Goal: Information Seeking & Learning: Learn about a topic

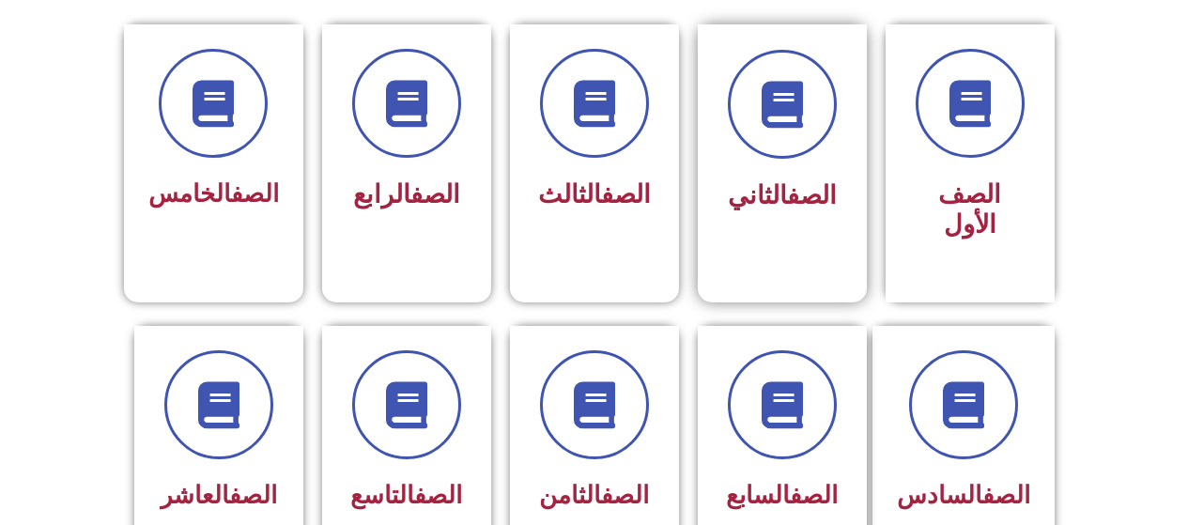
scroll to position [658, 0]
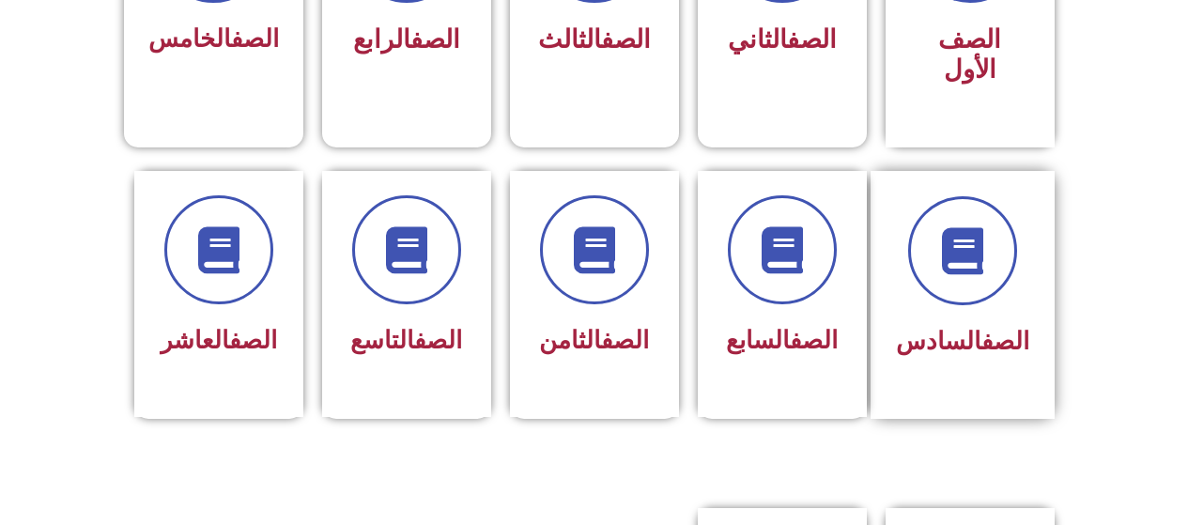
click at [978, 319] on div "الصف السادس" at bounding box center [962, 342] width 133 height 46
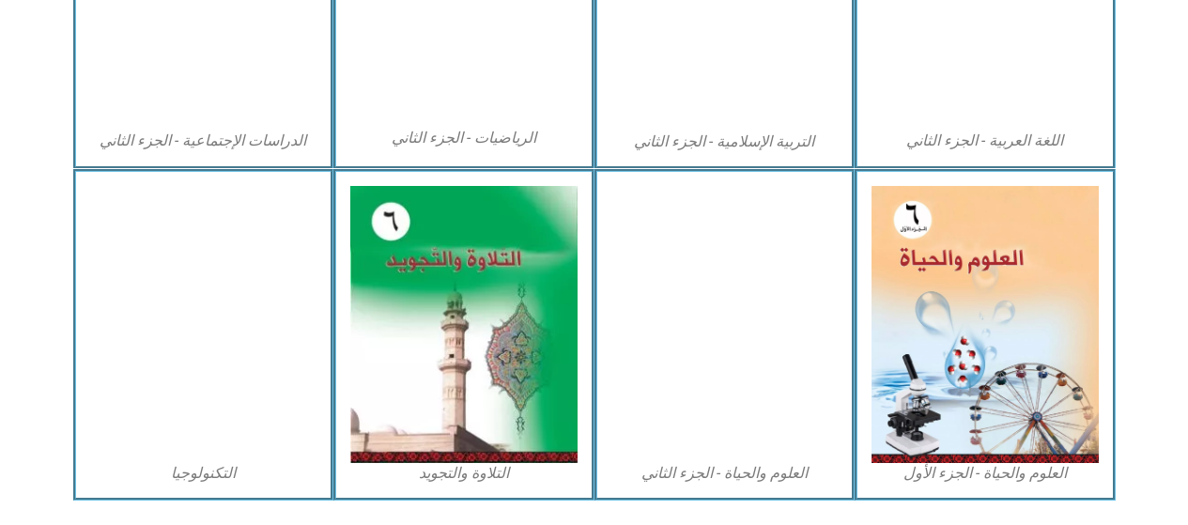
scroll to position [1150, 0]
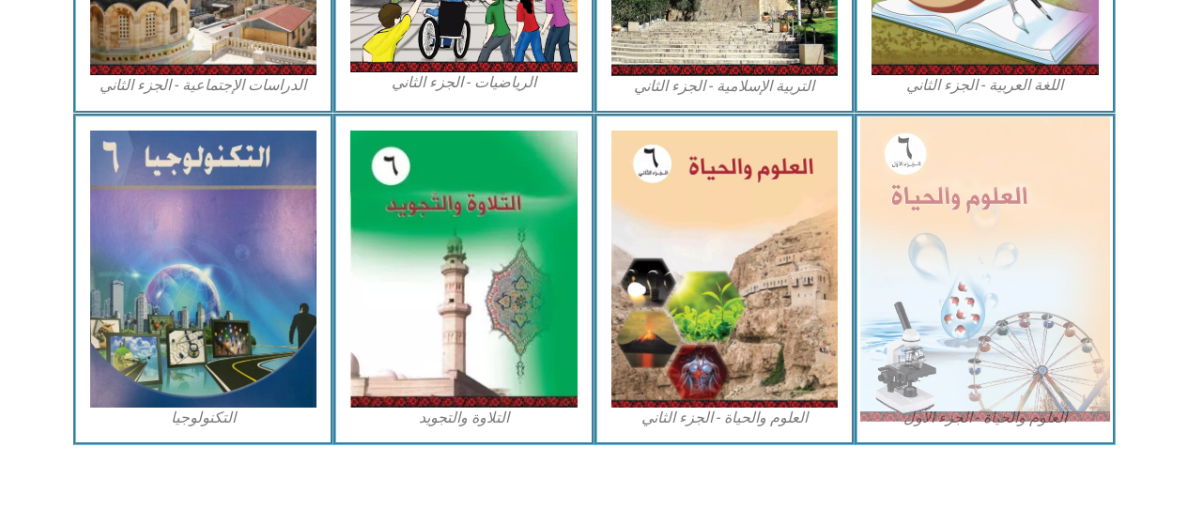
click at [911, 276] on img at bounding box center [986, 268] width 250 height 304
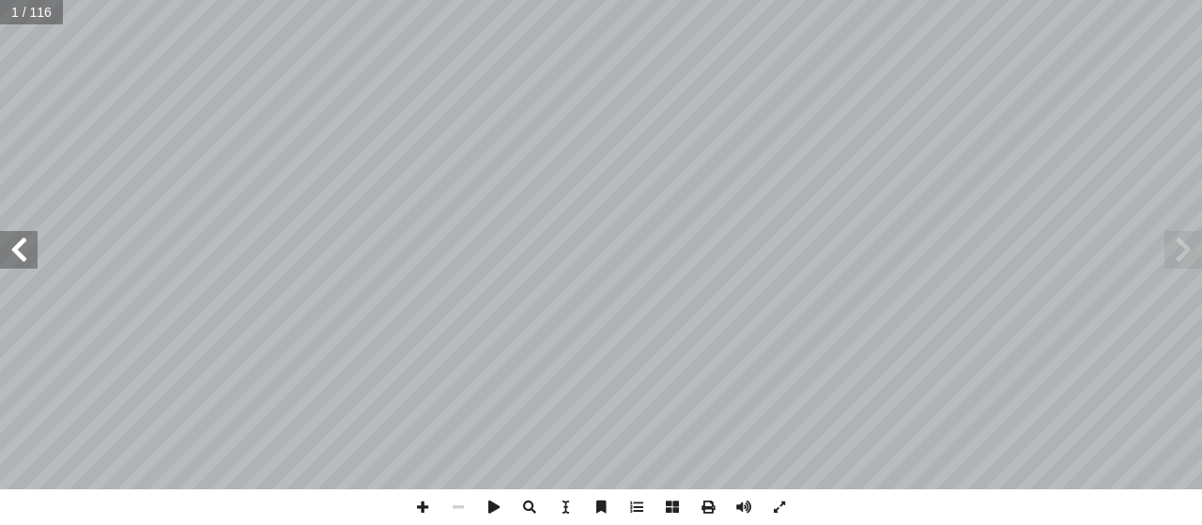
click at [61, 1] on div "العلوم والحياة ليف أ ا ّ فريق الـت بو هلال أ . سناء � أ � ) ً قا ّ لبرغوثي (منس…" at bounding box center [601, 262] width 1202 height 525
drag, startPoint x: 61, startPoint y: 1, endPoint x: 560, endPoint y: 502, distance: 706.8
click at [636, 507] on div "العلوم والحياة ليف أ ا ّ فريق الـت بو هلال أ . سناء � أ � ) ً قا ّ لبرغوثي (منس…" at bounding box center [601, 262] width 1202 height 525
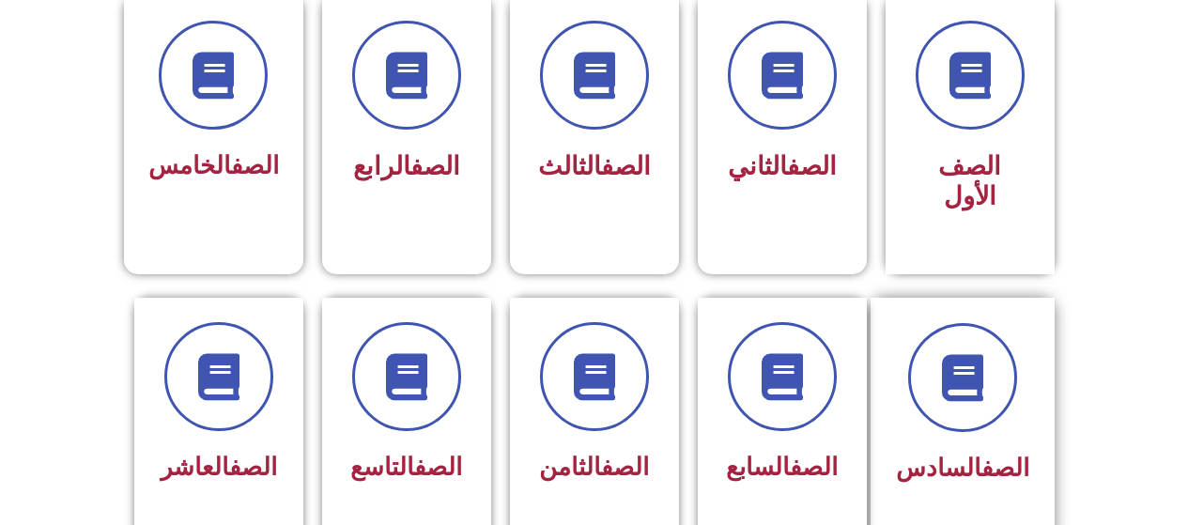
scroll to position [564, 0]
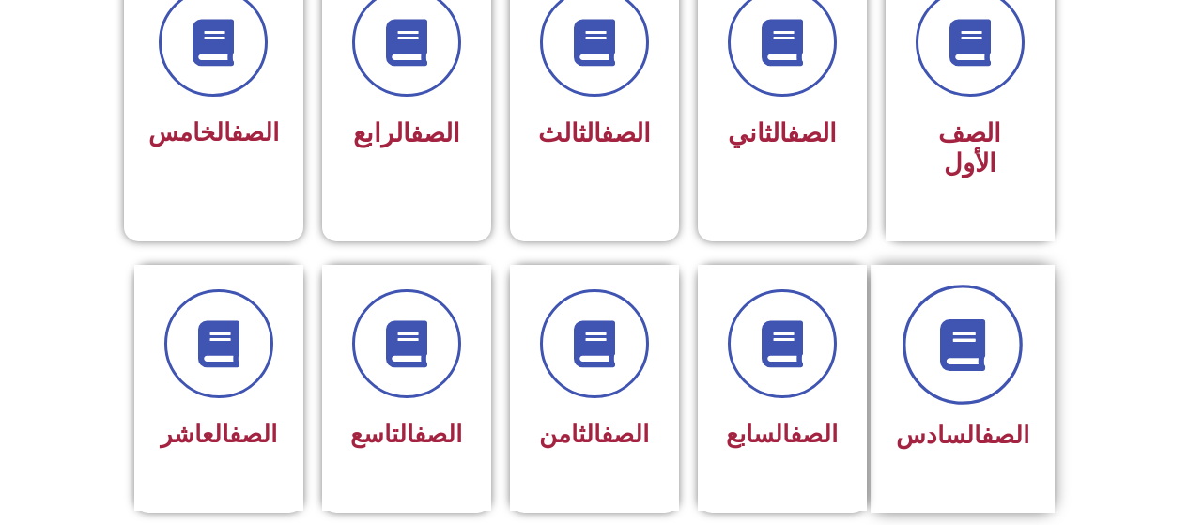
click at [929, 285] on span at bounding box center [963, 345] width 120 height 120
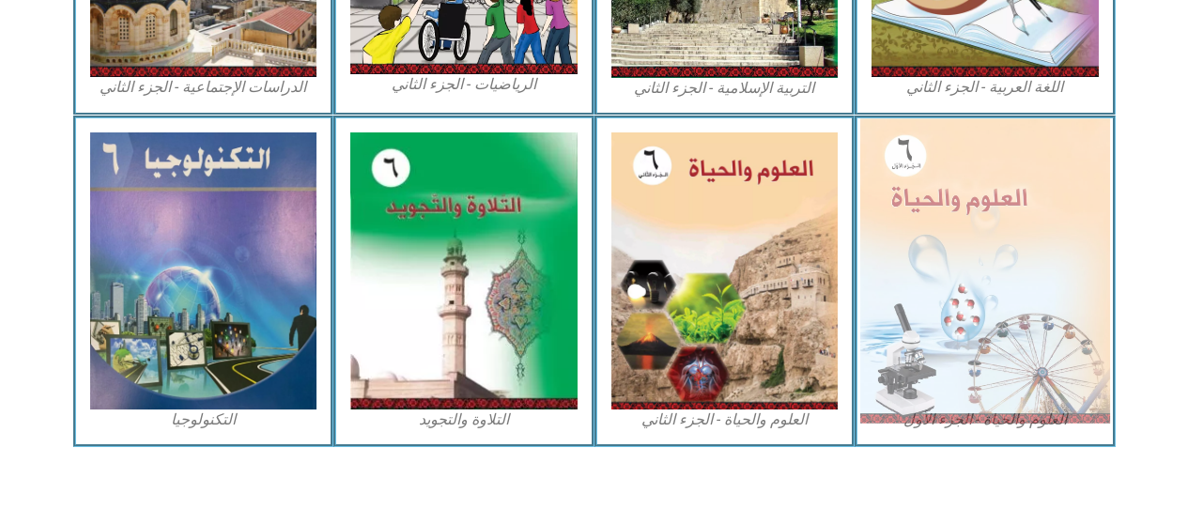
scroll to position [1150, 0]
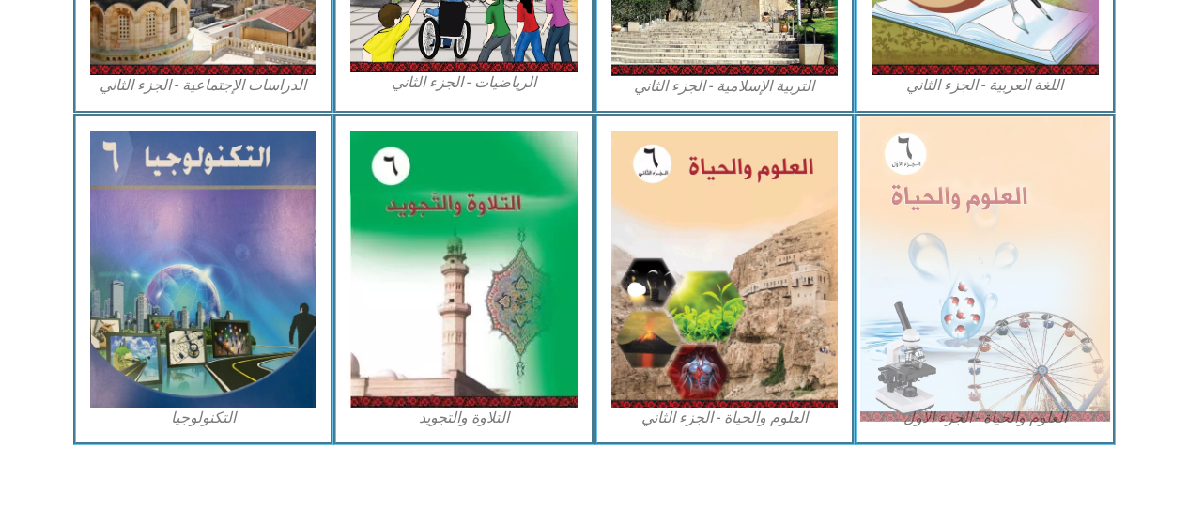
click at [1000, 297] on img at bounding box center [986, 268] width 250 height 304
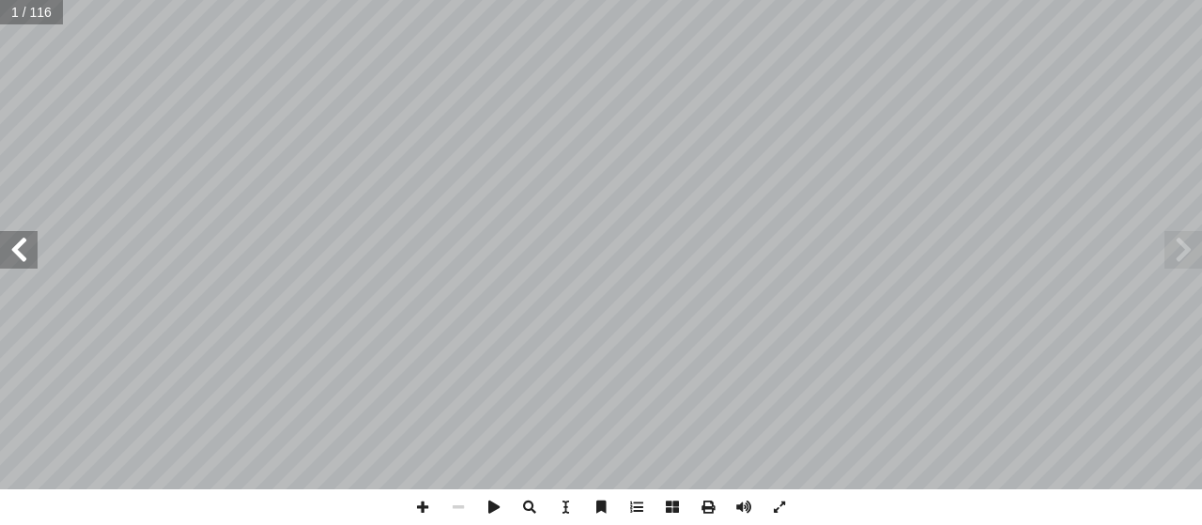
click at [23, 252] on span at bounding box center [19, 250] width 38 height 38
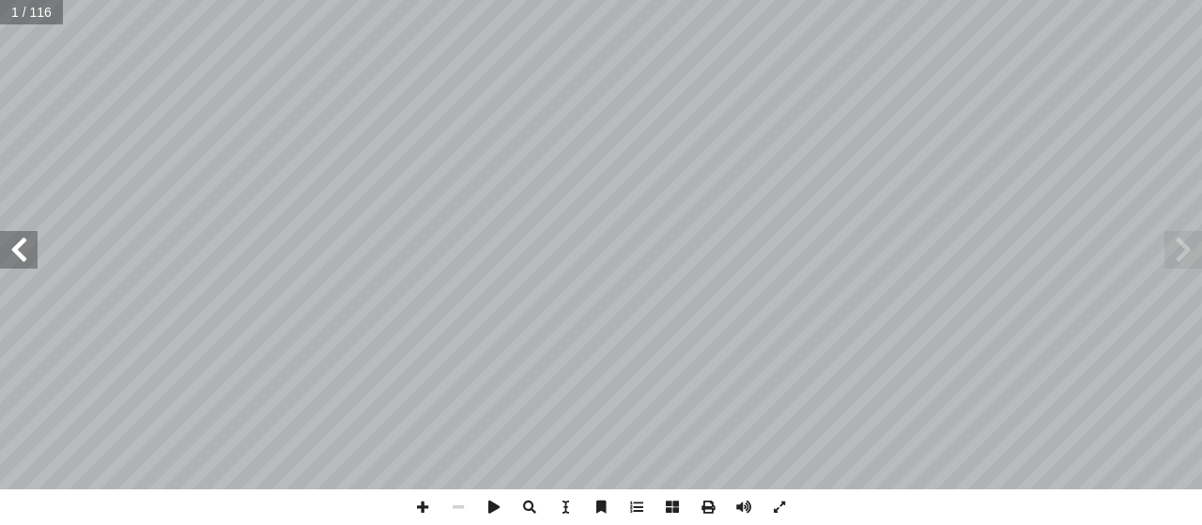
click at [23, 252] on span at bounding box center [19, 250] width 38 height 38
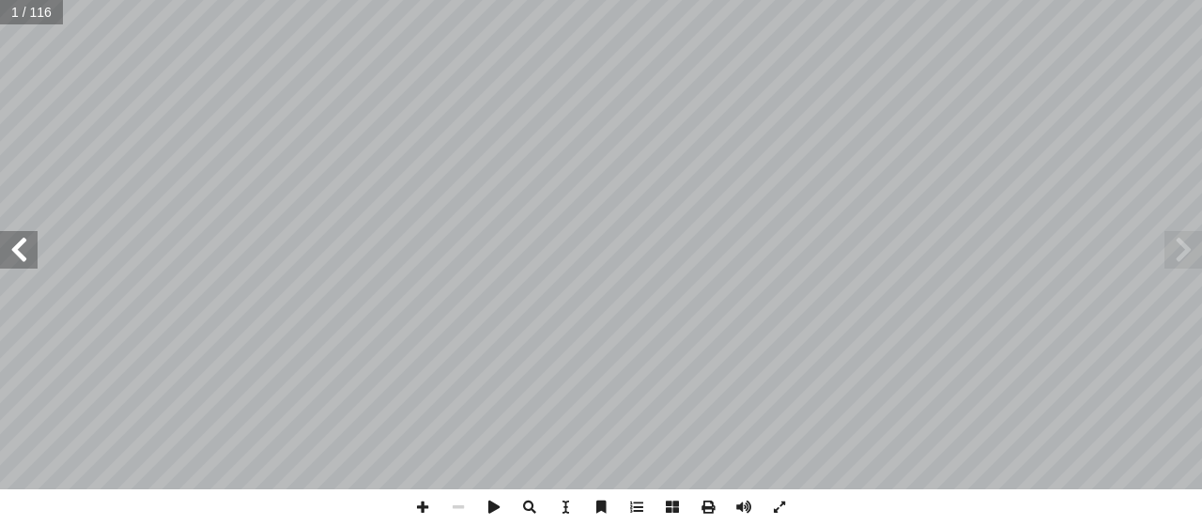
click at [23, 252] on span at bounding box center [19, 250] width 38 height 38
click at [23, 251] on span at bounding box center [19, 250] width 38 height 38
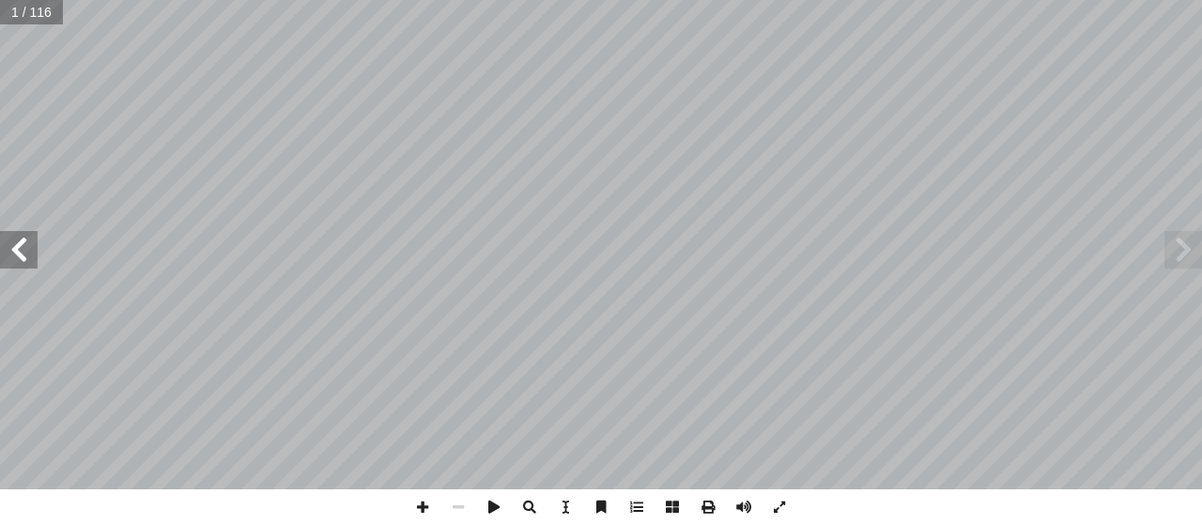
click at [23, 251] on span at bounding box center [19, 250] width 38 height 38
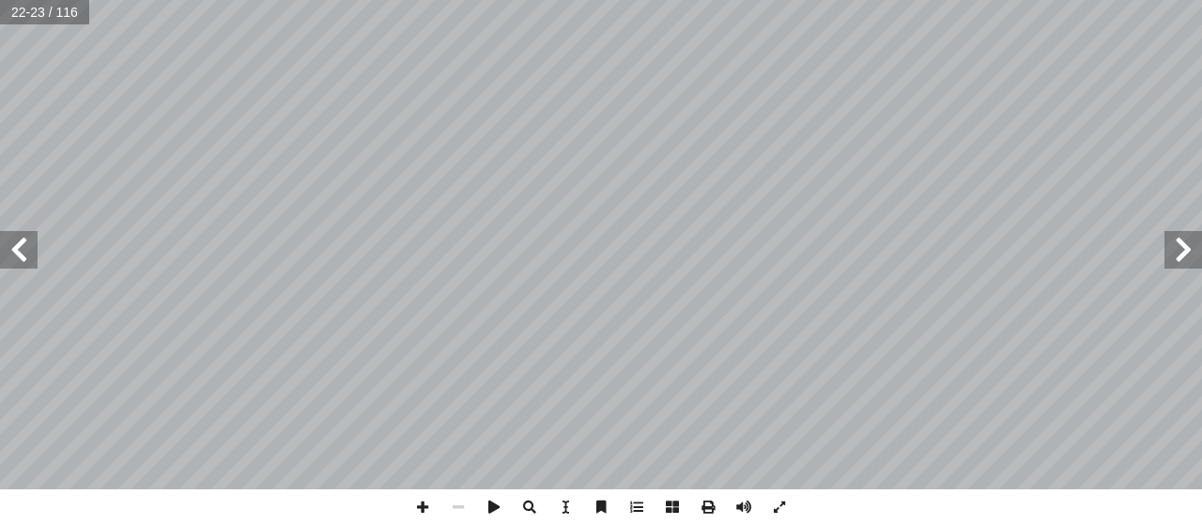
click at [4, 240] on span at bounding box center [19, 250] width 38 height 38
click at [11, 244] on span at bounding box center [19, 250] width 38 height 38
click at [12, 245] on span at bounding box center [19, 250] width 38 height 38
click at [32, 241] on span at bounding box center [19, 250] width 38 height 38
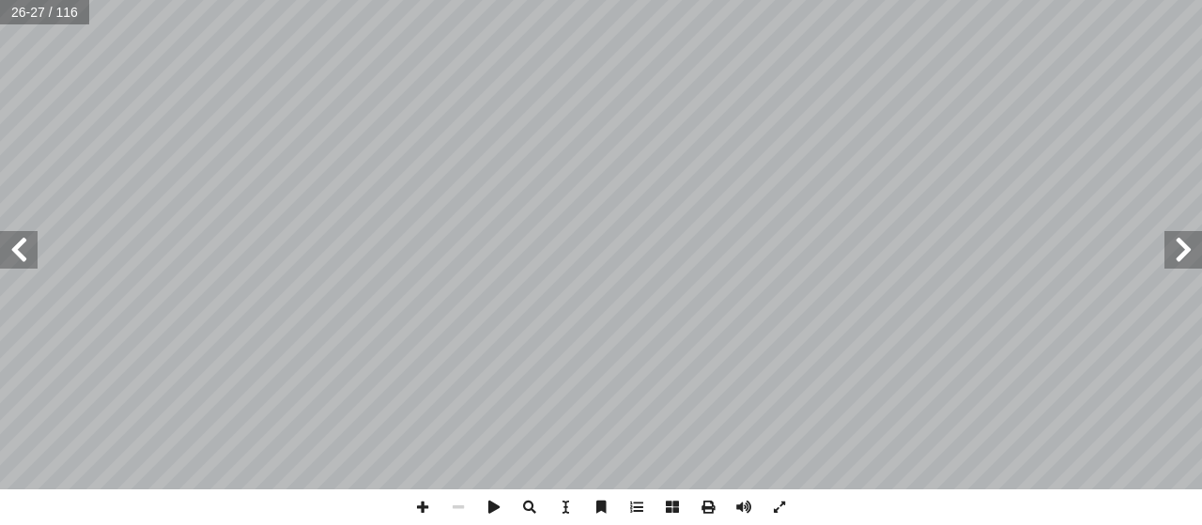
click at [29, 242] on span at bounding box center [19, 250] width 38 height 38
click at [429, 512] on span at bounding box center [423, 507] width 36 height 36
